Goal: Information Seeking & Learning: Compare options

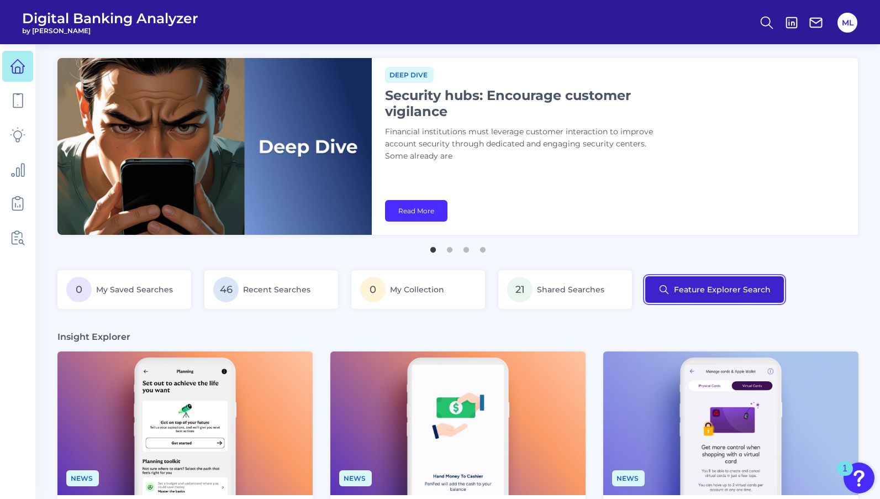
click at [712, 294] on button "Feature Explorer Search" at bounding box center [714, 289] width 139 height 27
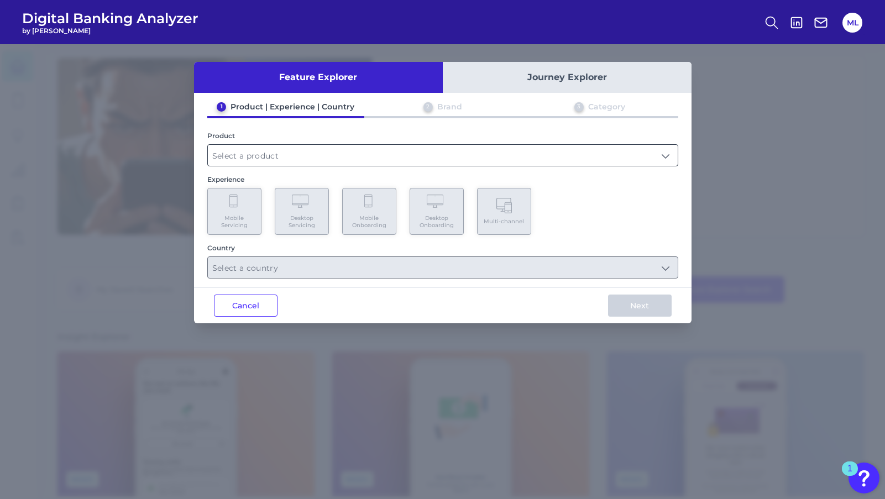
click at [288, 153] on input "text" at bounding box center [443, 155] width 470 height 21
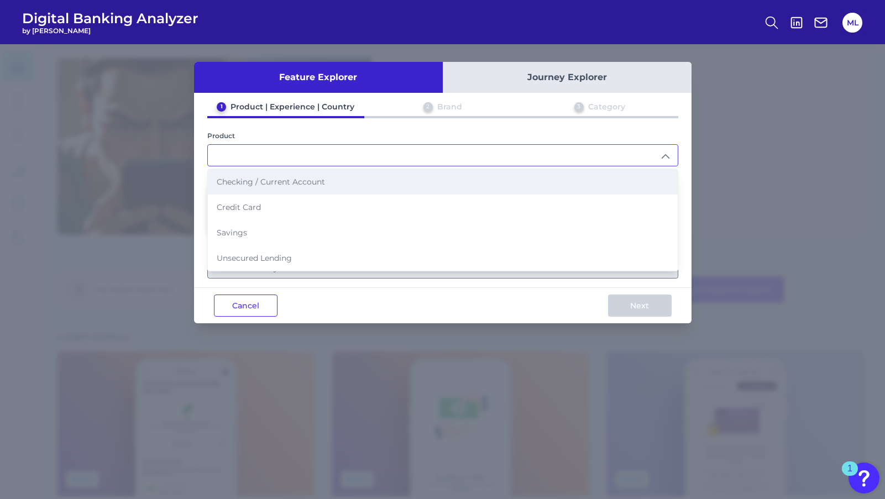
click at [290, 187] on li "Checking / Current Account" at bounding box center [443, 181] width 470 height 25
type input "Checking / Current Account"
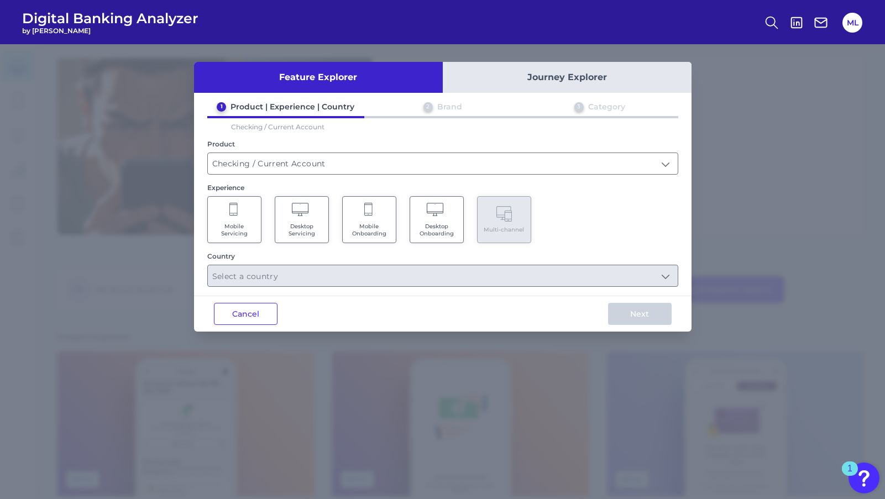
click at [306, 214] on icon at bounding box center [301, 210] width 19 height 15
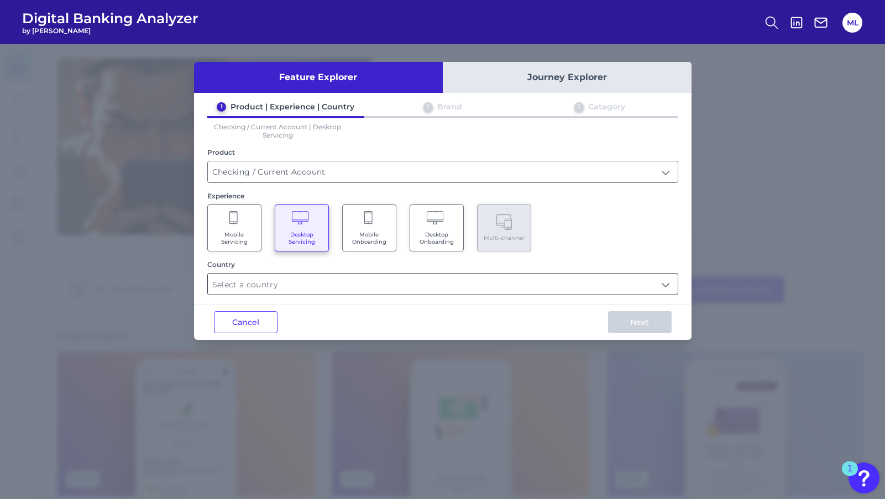
click at [317, 278] on input "text" at bounding box center [443, 283] width 470 height 21
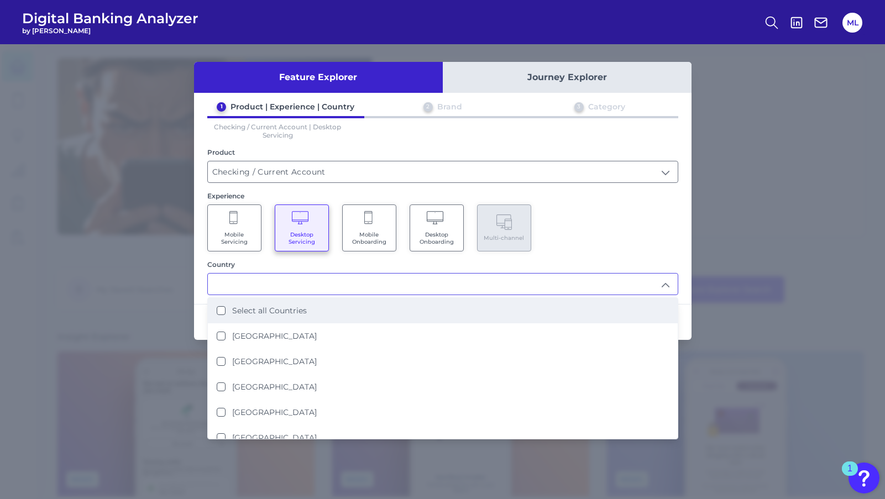
click at [310, 307] on li "Select all Countries" at bounding box center [443, 310] width 470 height 25
type input "Select all Countries"
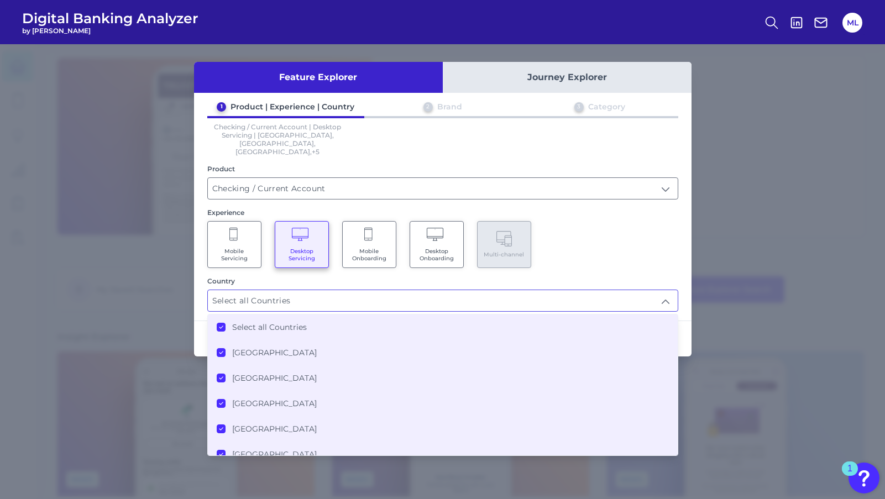
click at [670, 252] on div "1 Product | Experience | Country 2 Brand 3 Category Checking / Current Account …" at bounding box center [442, 207] width 497 height 210
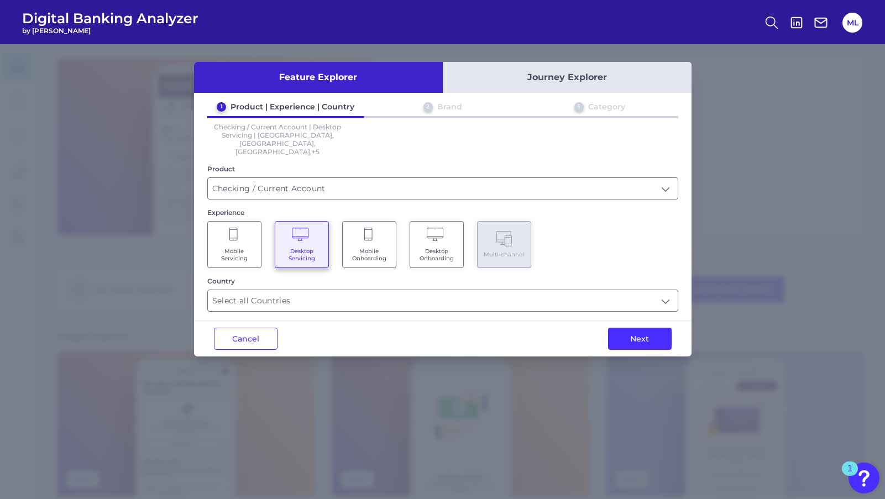
click at [649, 334] on div "Next" at bounding box center [639, 338] width 103 height 35
click at [650, 328] on button "Next" at bounding box center [640, 339] width 64 height 22
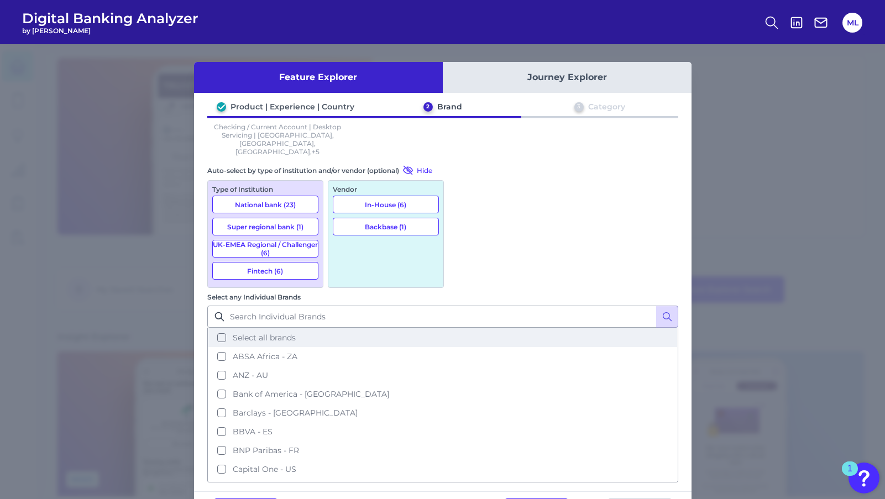
click at [296, 333] on span "Select all brands" at bounding box center [264, 338] width 63 height 10
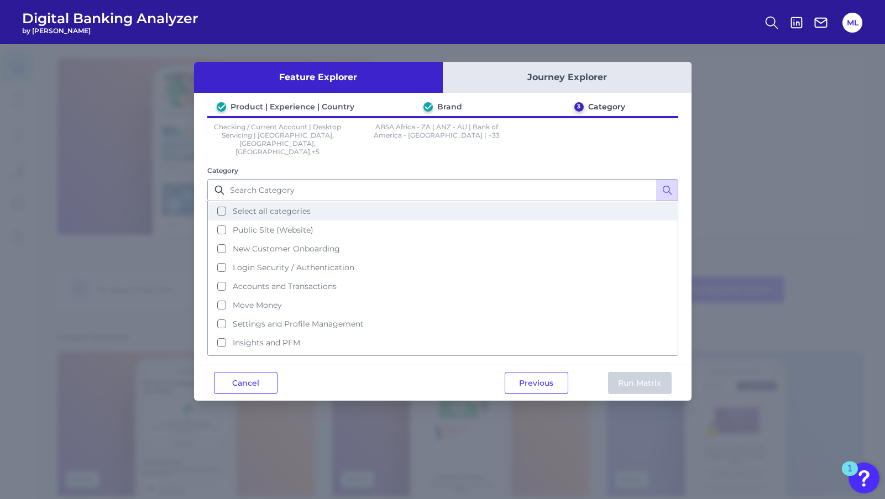
click at [298, 202] on button "Select all categories" at bounding box center [442, 211] width 468 height 19
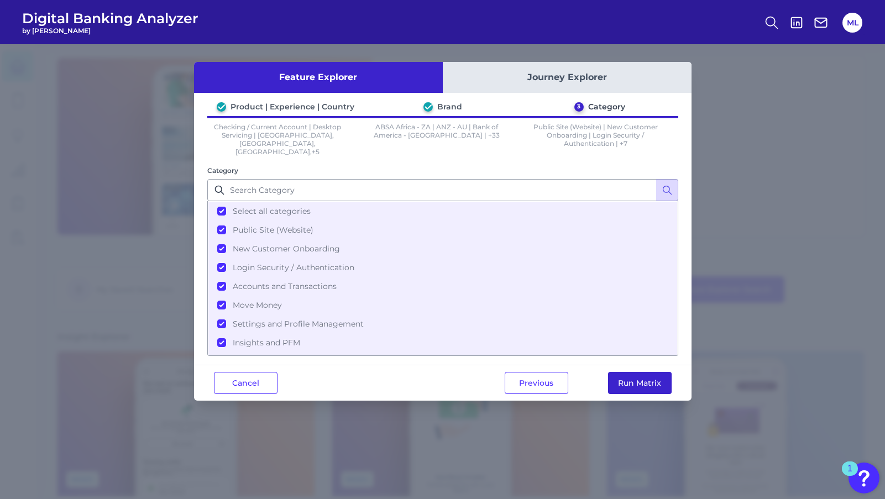
click at [654, 376] on button "Run Matrix" at bounding box center [640, 383] width 64 height 22
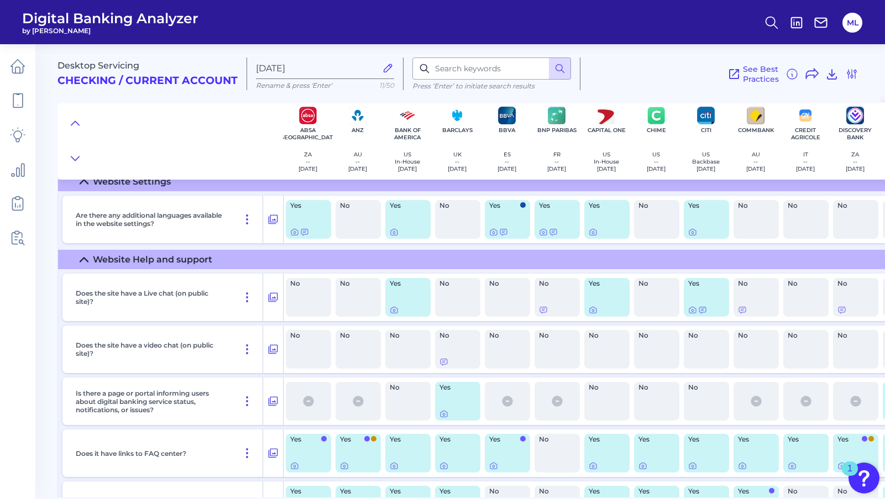
scroll to position [3423, 0]
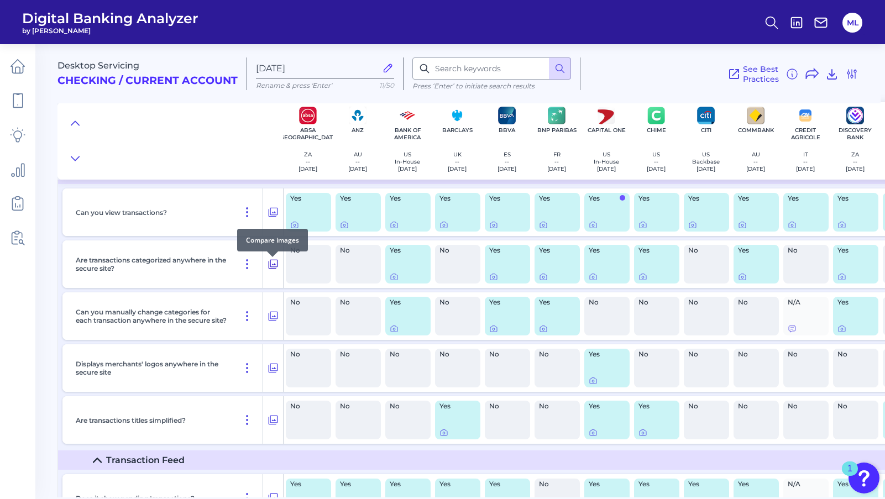
click at [277, 269] on icon at bounding box center [273, 264] width 9 height 9
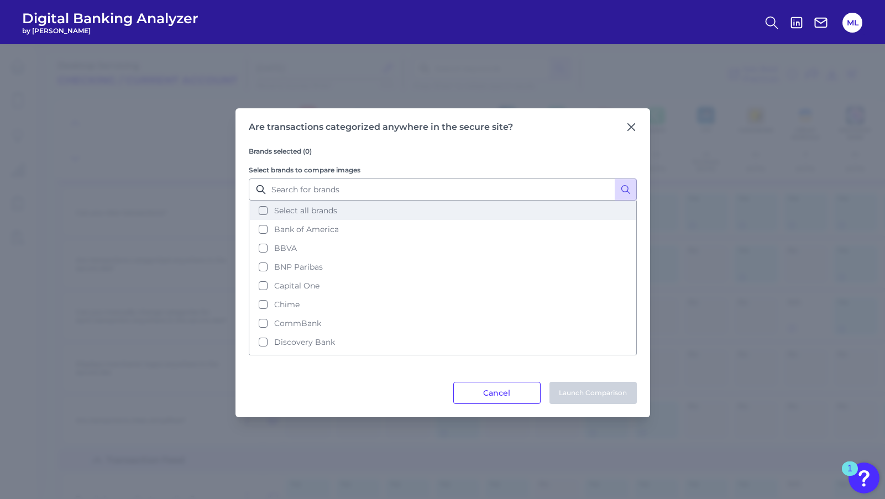
click at [338, 206] on button "Select all brands" at bounding box center [443, 210] width 386 height 19
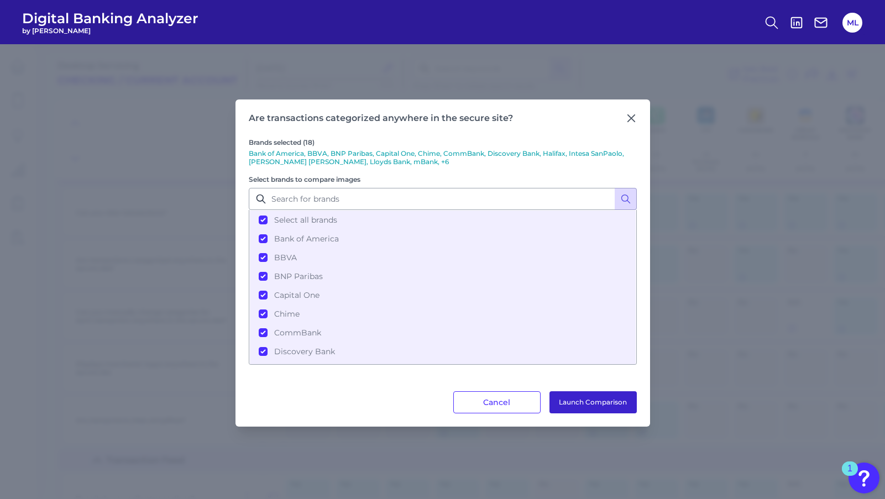
click at [582, 397] on button "Launch Comparison" at bounding box center [592, 402] width 87 height 22
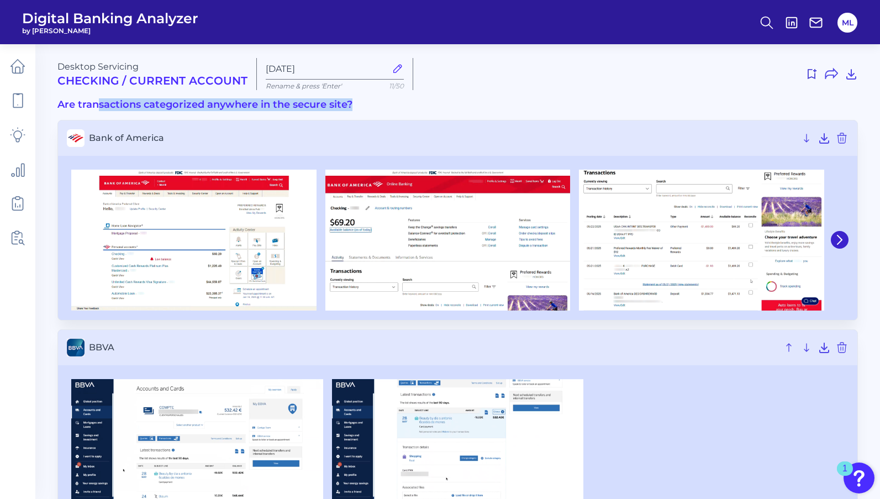
drag, startPoint x: 131, startPoint y: 106, endPoint x: 361, endPoint y: 108, distance: 229.8
click at [361, 108] on h3 "Are transactions categorized anywhere in the secure site?" at bounding box center [457, 105] width 801 height 12
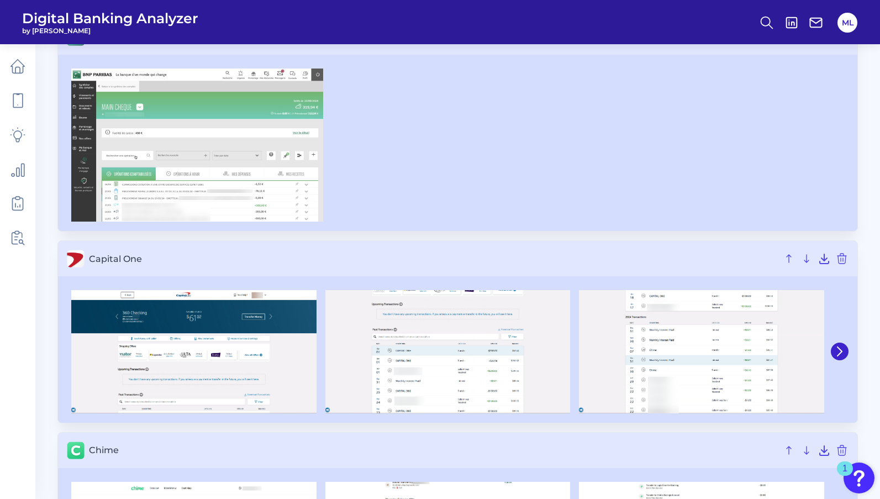
scroll to position [381, 0]
